Goal: Task Accomplishment & Management: Manage account settings

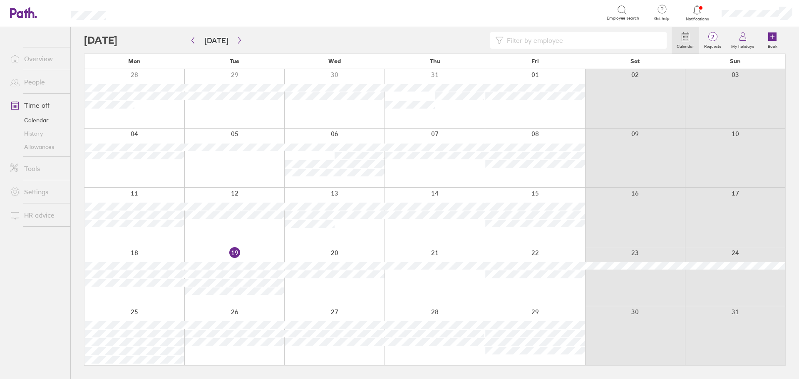
click at [38, 143] on link "Allowances" at bounding box center [36, 146] width 67 height 13
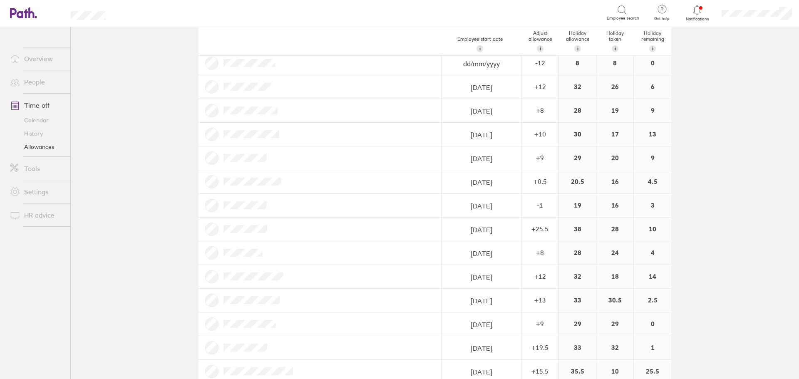
scroll to position [114, 0]
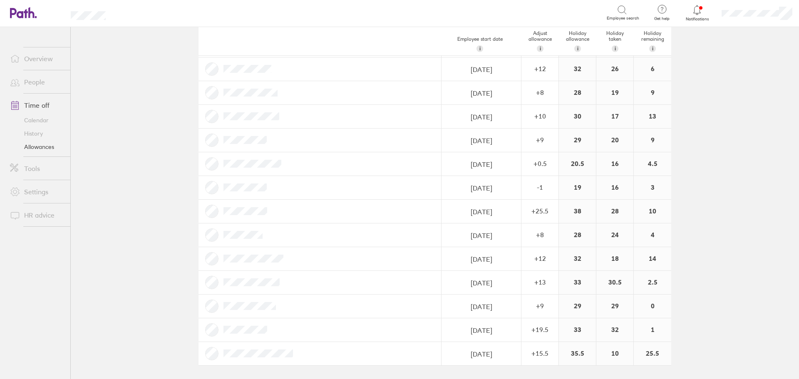
click at [127, 233] on main "Holiday allowances 1 Jan 2025 - 31 Dec 2025 Last year Current year Next year Em…" at bounding box center [435, 203] width 728 height 352
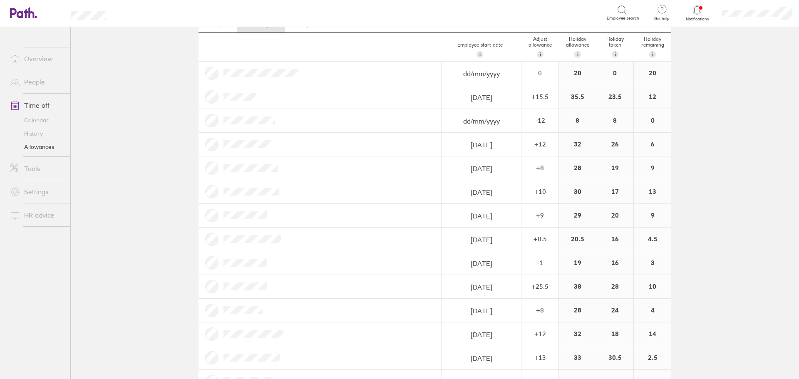
scroll to position [0, 0]
